Goal: Contribute content: Add original content to the website for others to see

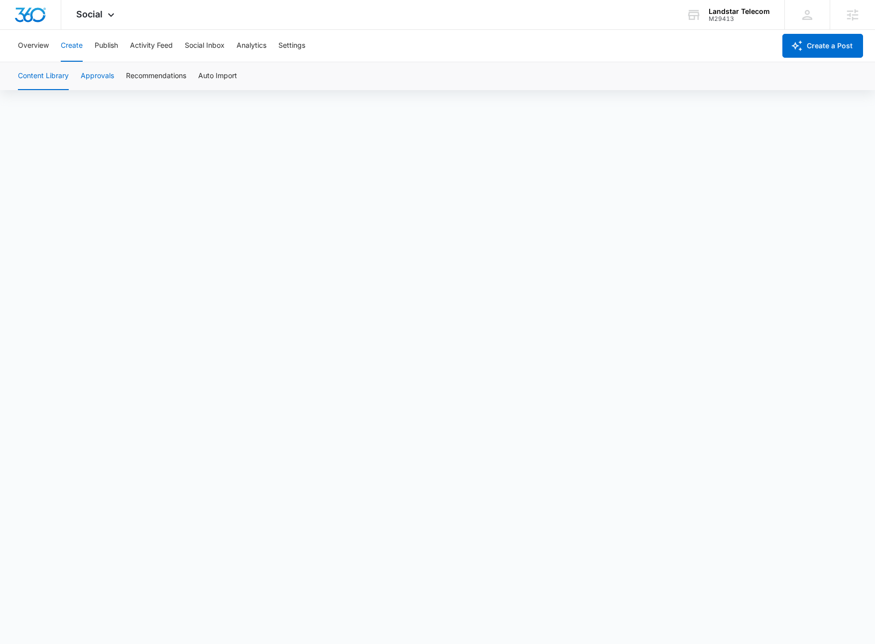
click at [104, 76] on button "Approvals" at bounding box center [97, 76] width 33 height 28
click at [60, 76] on button "Content Library" at bounding box center [43, 76] width 51 height 28
click at [811, 46] on button "Create a Post" at bounding box center [822, 46] width 81 height 24
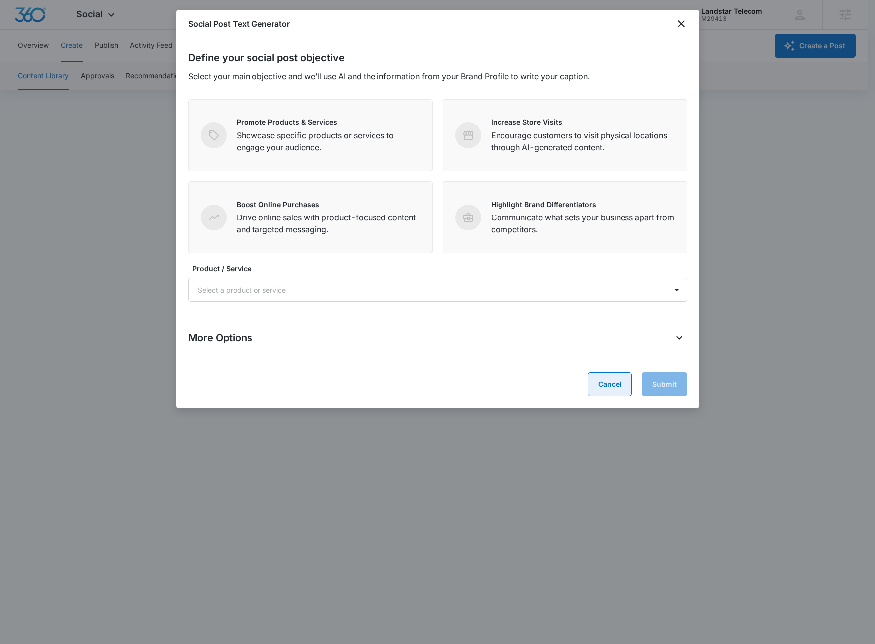
click at [604, 382] on button "Cancel" at bounding box center [610, 385] width 44 height 24
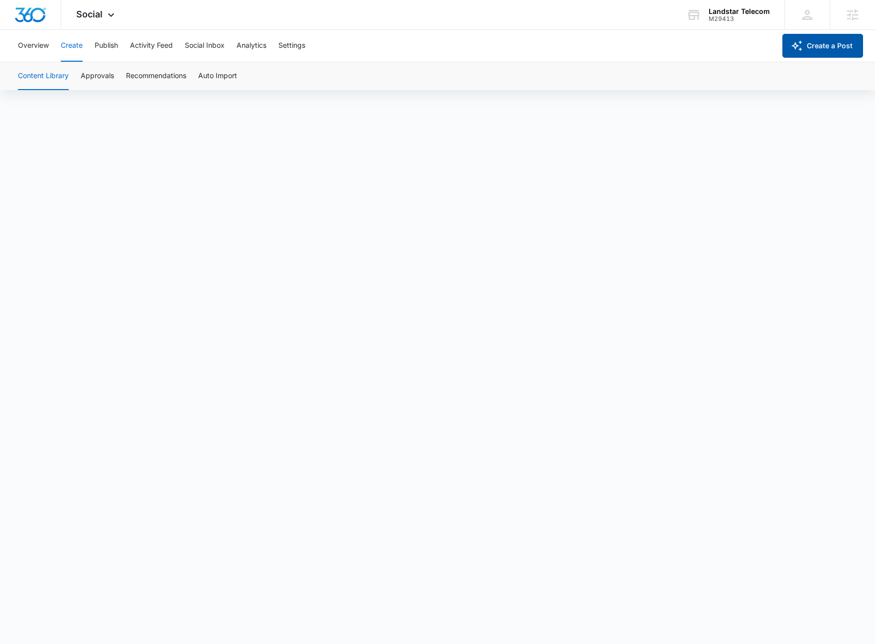
click at [819, 49] on button "Create a Post" at bounding box center [822, 46] width 81 height 24
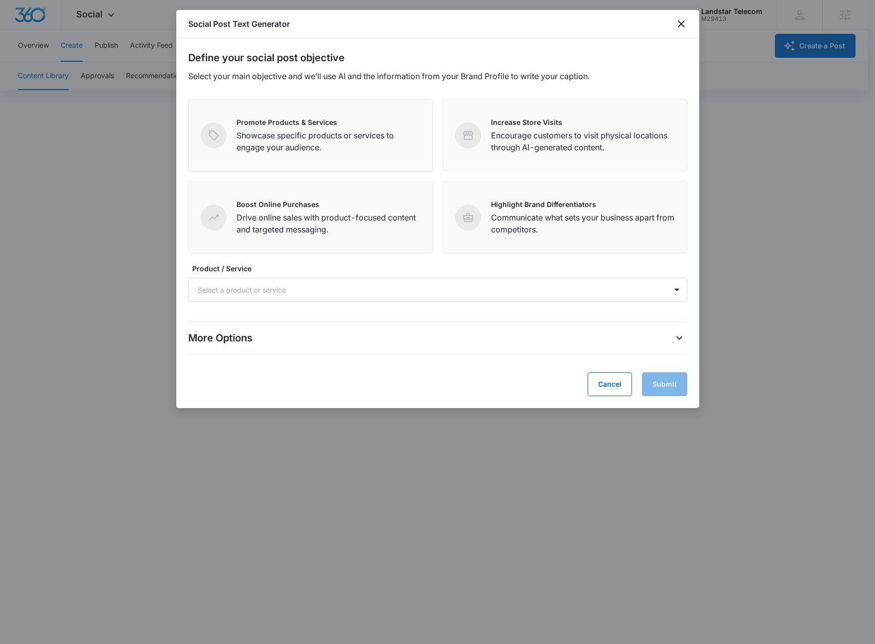
click at [335, 136] on p "Showcase specific products or services to engage your audience." at bounding box center [329, 141] width 184 height 24
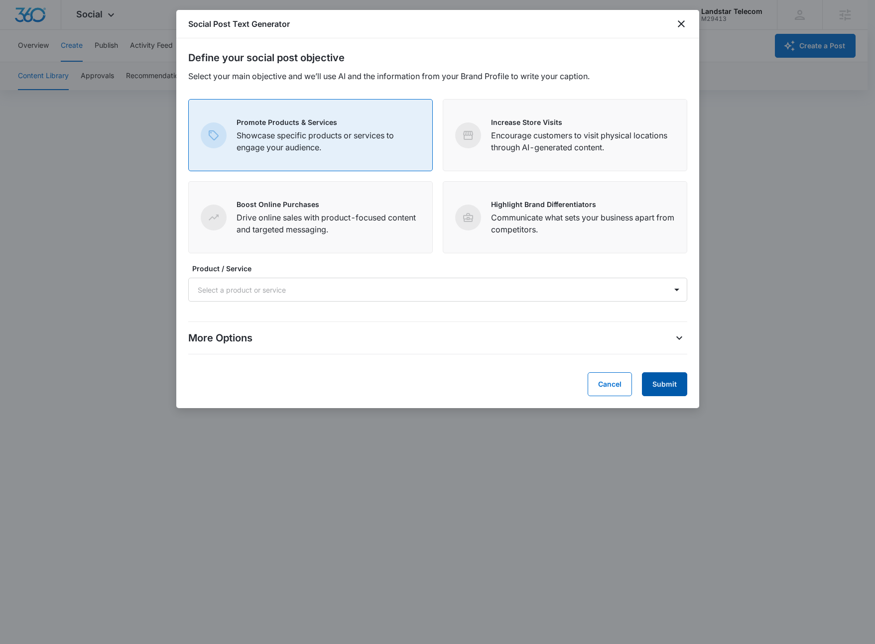
click at [672, 383] on button "Submit" at bounding box center [664, 385] width 45 height 24
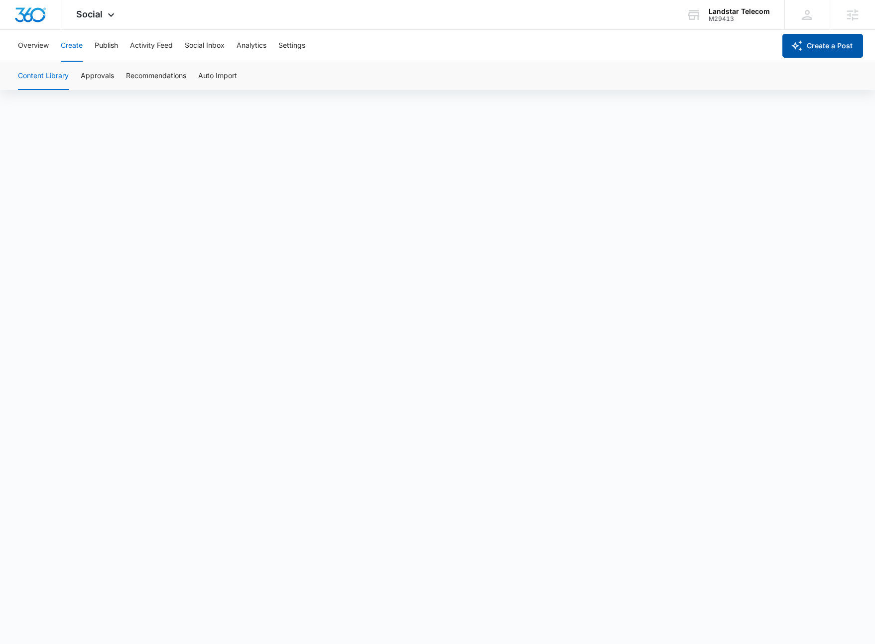
click at [816, 46] on button "Create a Post" at bounding box center [822, 46] width 81 height 24
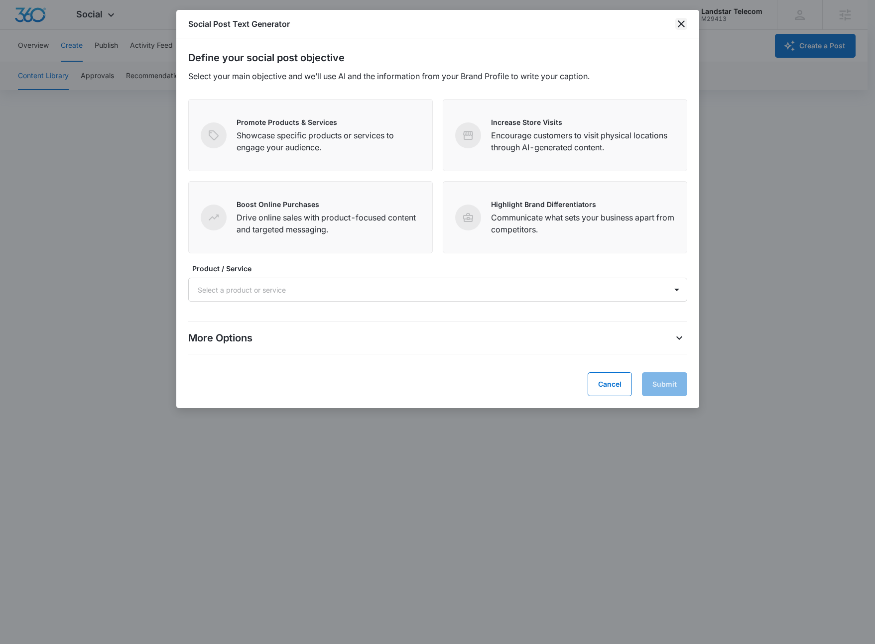
click at [681, 27] on icon "close" at bounding box center [681, 24] width 12 height 12
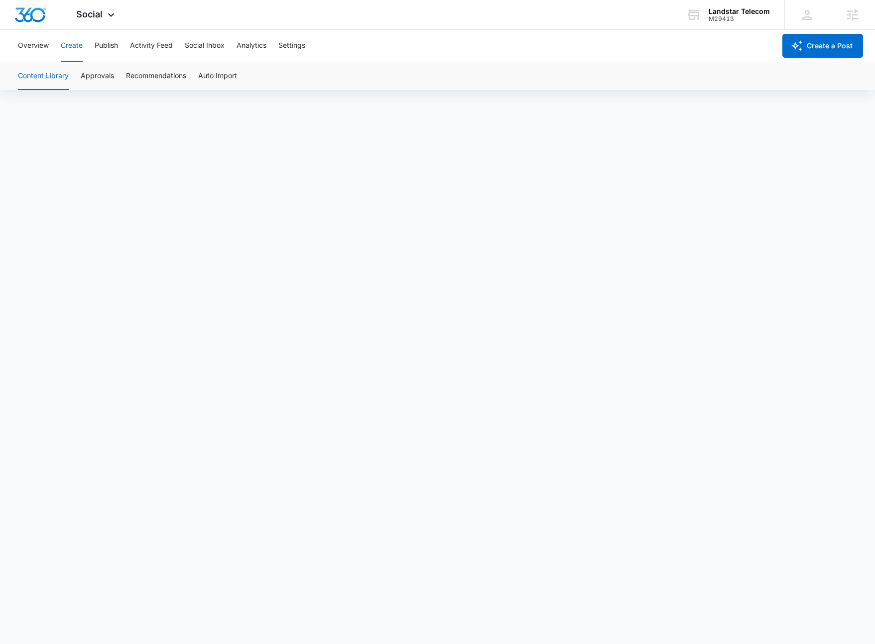
scroll to position [7, 0]
click at [109, 76] on button "Approvals" at bounding box center [97, 76] width 33 height 28
